Goal: Information Seeking & Learning: Learn about a topic

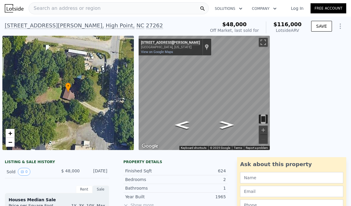
click at [298, 10] on link "Log In" at bounding box center [297, 8] width 27 height 6
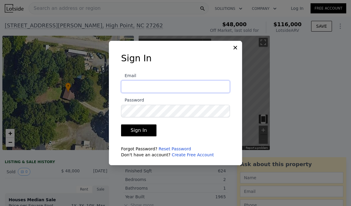
type input "[PERSON_NAME][EMAIL_ADDRESS][DOMAIN_NAME]"
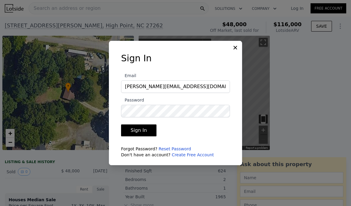
click at [142, 136] on button "Sign In" at bounding box center [138, 130] width 35 height 12
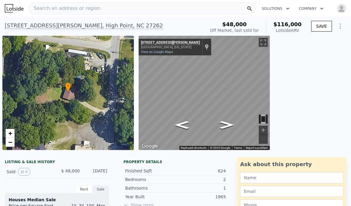
click at [48, 13] on div "Search an address or region" at bounding box center [65, 8] width 72 height 11
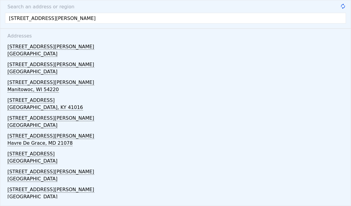
type input "[STREET_ADDRESS][PERSON_NAME]"
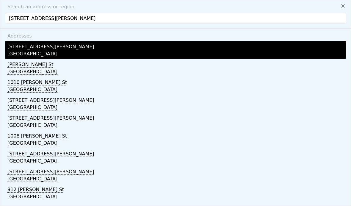
click at [22, 52] on div "[GEOGRAPHIC_DATA]" at bounding box center [176, 54] width 339 height 8
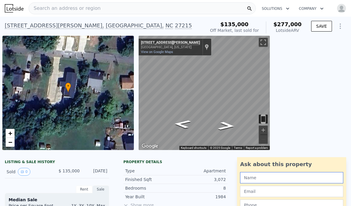
click at [329, 179] on input "text" at bounding box center [291, 177] width 103 height 11
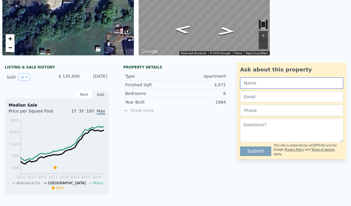
scroll to position [98, 0]
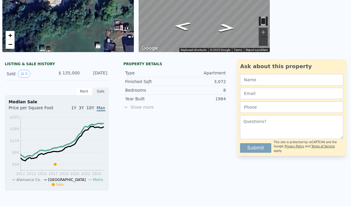
click at [138, 107] on span "Show more" at bounding box center [176, 107] width 105 height 6
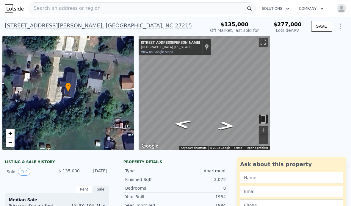
scroll to position [0, 0]
click at [55, 10] on span "Search an address or region" at bounding box center [65, 8] width 72 height 7
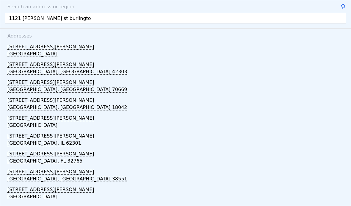
type input "[GEOGRAPHIC_DATA][PERSON_NAME]"
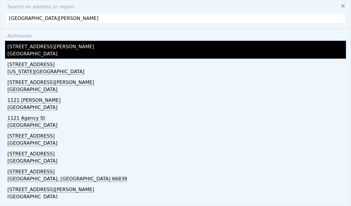
click at [25, 52] on div "[GEOGRAPHIC_DATA]" at bounding box center [176, 54] width 339 height 8
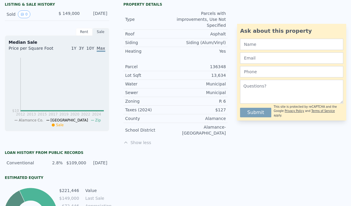
scroll to position [160, 0]
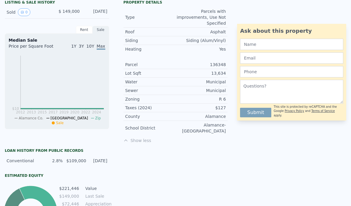
click at [319, 163] on div "Ask about this property Submit This site is protected by reCAPTCHA and the Goog…" at bounding box center [294, 119] width 114 height 242
click at [296, 166] on div "Ask about this property Submit This site is protected by reCAPTCHA and the Goog…" at bounding box center [294, 119] width 114 height 242
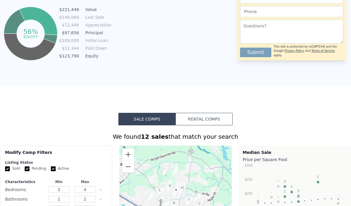
scroll to position [339, 0]
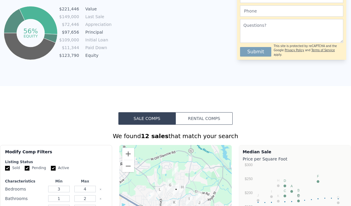
click at [192, 118] on button "Rental Comps" at bounding box center [204, 118] width 57 height 13
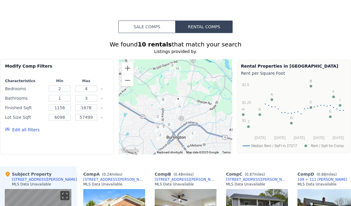
scroll to position [431, 0]
click at [86, 89] on input "4" at bounding box center [86, 88] width 22 height 7
type input "3"
click at [90, 101] on input "3" at bounding box center [86, 98] width 22 height 7
type input "1"
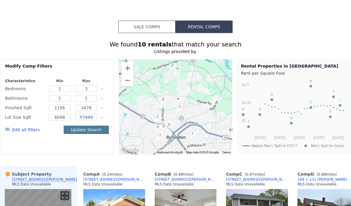
click at [77, 130] on button "Update Search" at bounding box center [86, 130] width 45 height 8
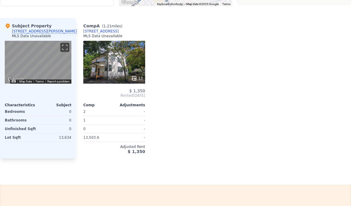
scroll to position [579, 0]
click at [108, 70] on div "13" at bounding box center [114, 62] width 62 height 43
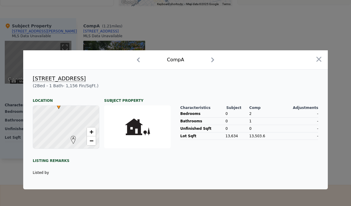
click at [215, 65] on icon "button" at bounding box center [213, 60] width 10 height 10
click at [316, 63] on icon "button" at bounding box center [319, 59] width 8 height 8
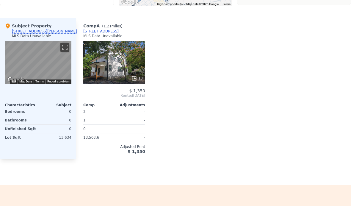
click at [91, 71] on div "13" at bounding box center [114, 62] width 62 height 43
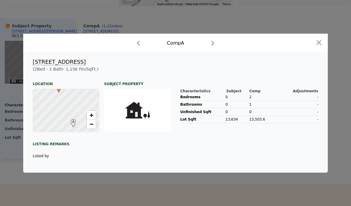
scroll to position [41, 0]
click at [214, 38] on icon "button" at bounding box center [213, 43] width 10 height 10
click at [321, 40] on icon "button" at bounding box center [319, 42] width 5 height 5
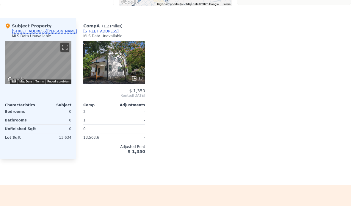
click at [142, 80] on div "13" at bounding box center [137, 78] width 12 height 6
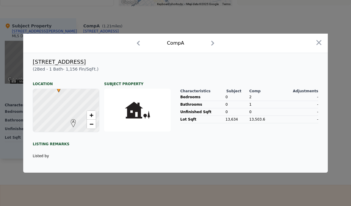
click at [216, 38] on icon "button" at bounding box center [213, 43] width 10 height 10
click at [321, 38] on icon "button" at bounding box center [319, 42] width 8 height 8
